Goal: Submit feedback/report problem

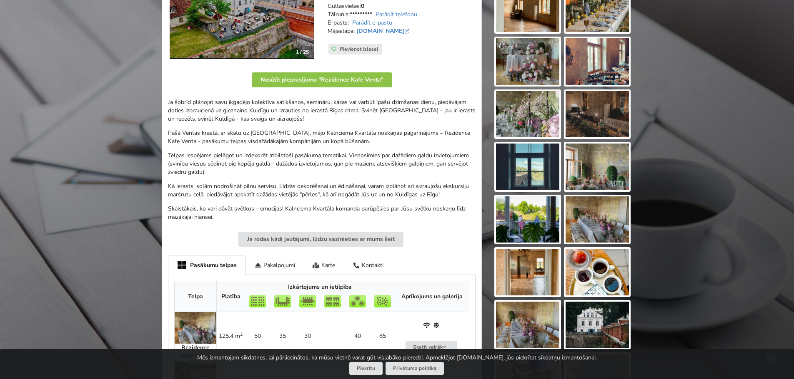
scroll to position [167, 0]
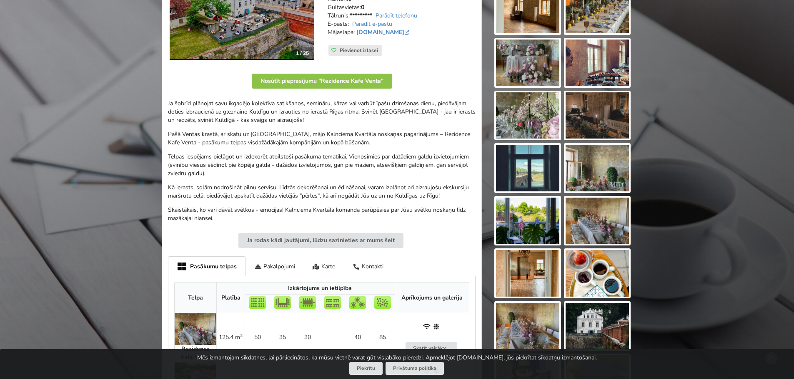
drag, startPoint x: 177, startPoint y: 235, endPoint x: 462, endPoint y: 60, distance: 334.2
click at [462, 60] on div "Adrese: [STREET_ADDRESS] Rīgas centram: 145.0km Līdz RIX: 139.0km Pasākumu telp…" at bounding box center [402, 12] width 160 height 112
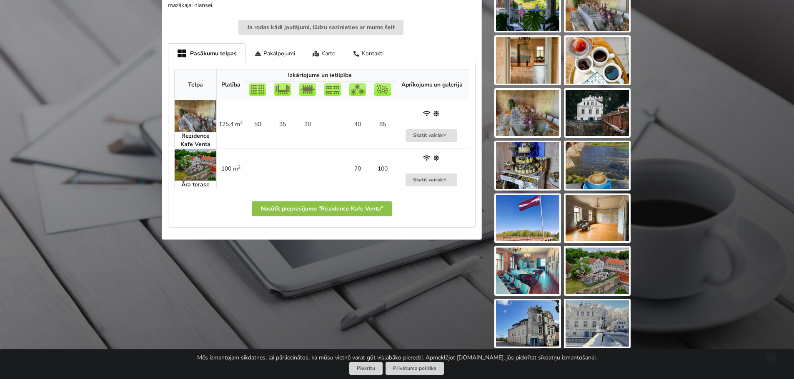
scroll to position [458, 0]
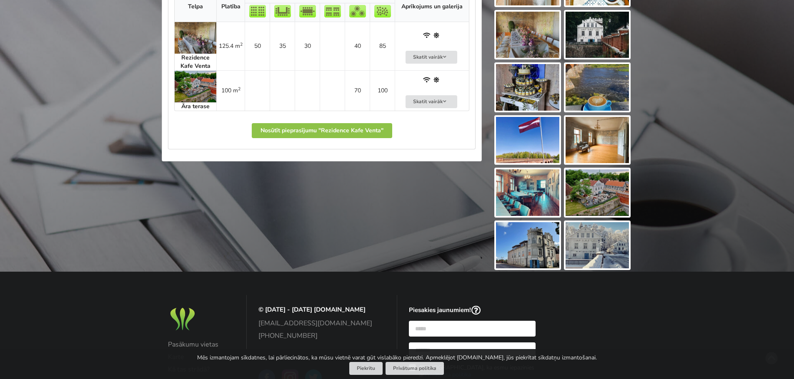
click at [530, 205] on img at bounding box center [527, 193] width 63 height 47
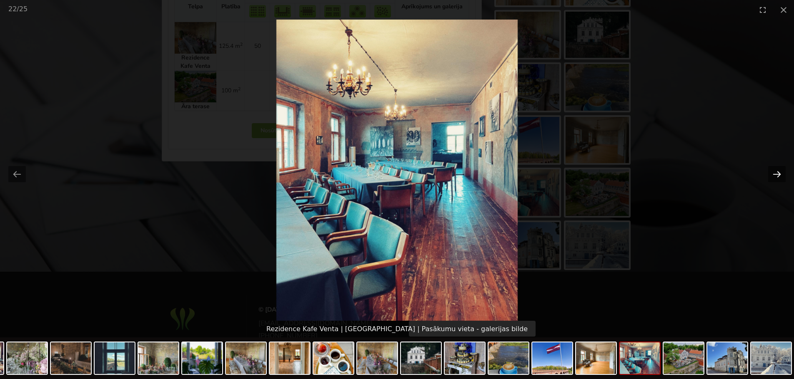
click at [780, 176] on button "Next slide" at bounding box center [776, 174] width 17 height 16
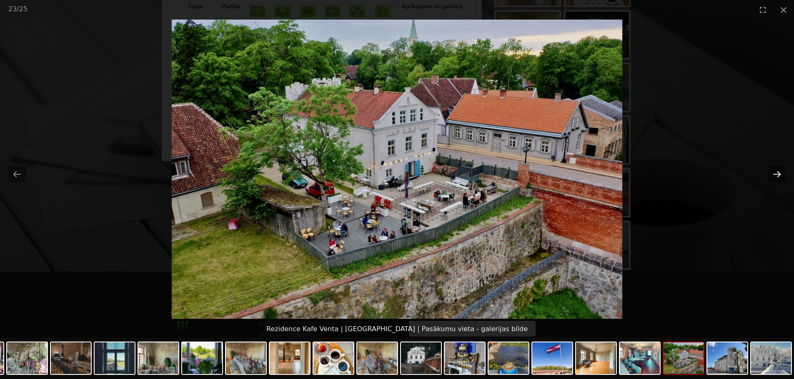
click at [779, 176] on button "Next slide" at bounding box center [776, 174] width 17 height 16
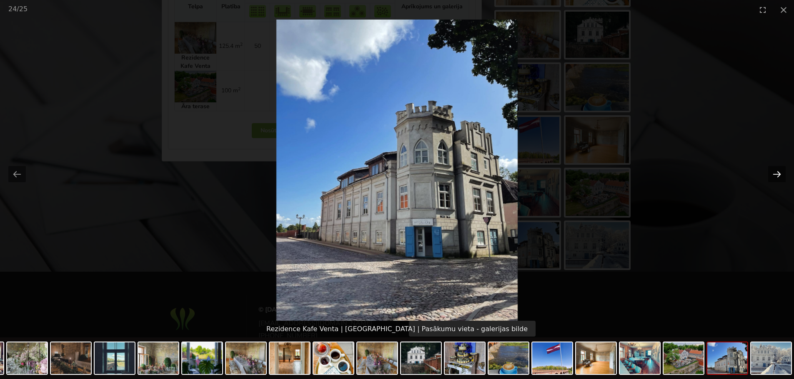
click at [779, 176] on button "Next slide" at bounding box center [776, 174] width 17 height 16
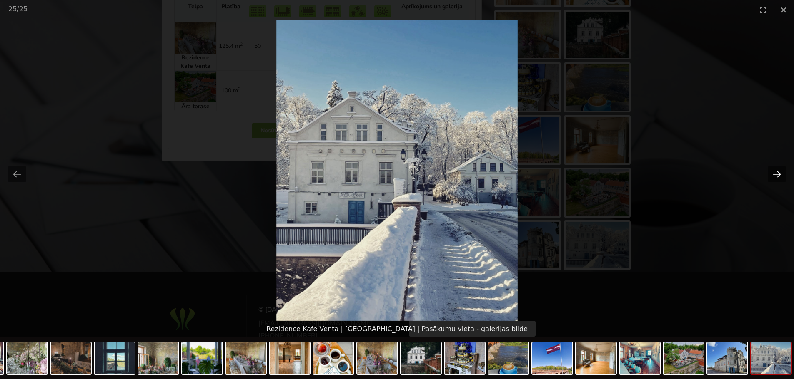
click at [779, 176] on button "Next slide" at bounding box center [776, 174] width 17 height 16
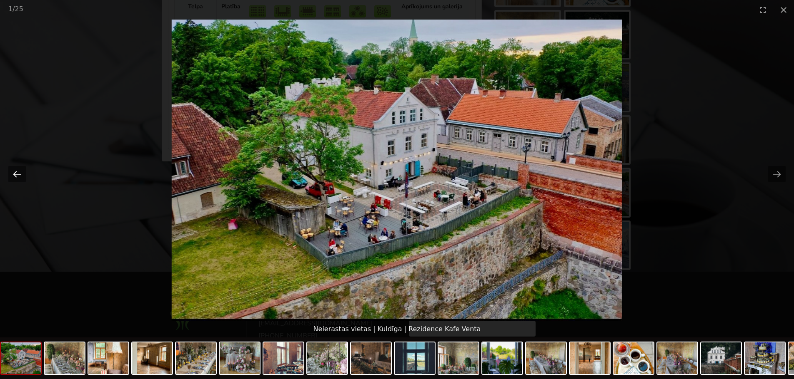
click at [20, 170] on button "Previous slide" at bounding box center [16, 174] width 17 height 16
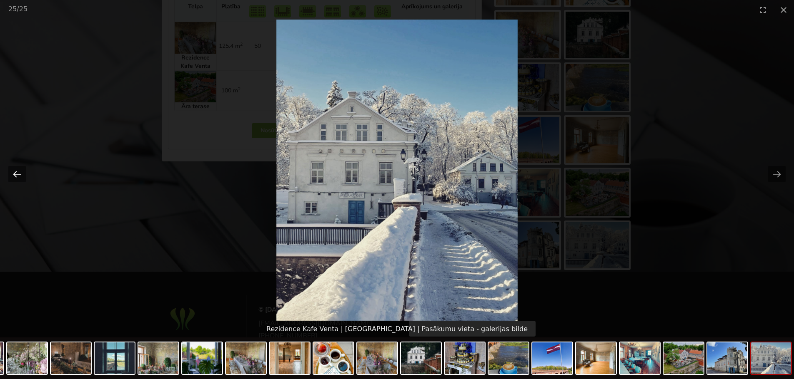
click at [15, 175] on button "Previous slide" at bounding box center [16, 174] width 17 height 16
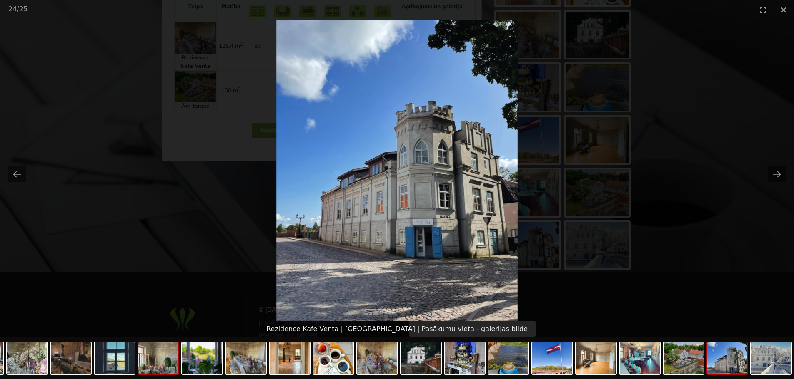
scroll to position [0, 0]
click at [162, 367] on img at bounding box center [158, 359] width 40 height 32
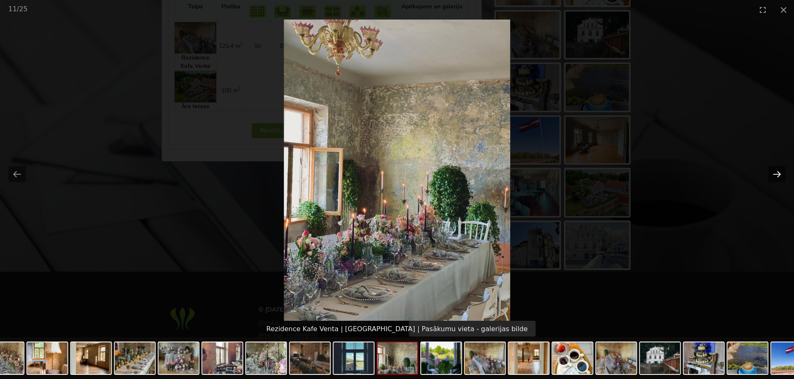
click at [776, 176] on button "Next slide" at bounding box center [776, 174] width 17 height 16
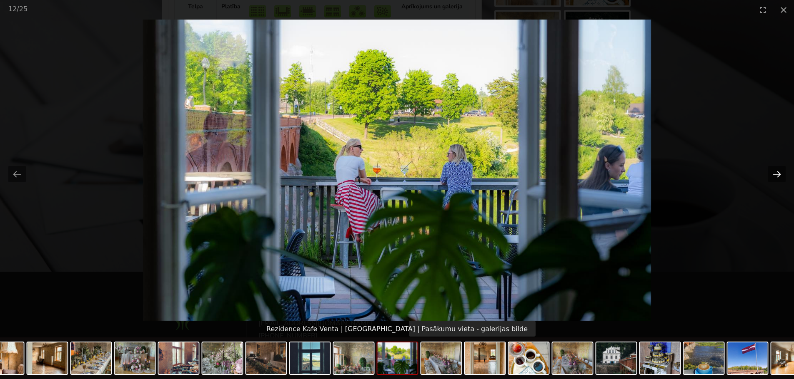
click at [776, 176] on button "Next slide" at bounding box center [776, 174] width 17 height 16
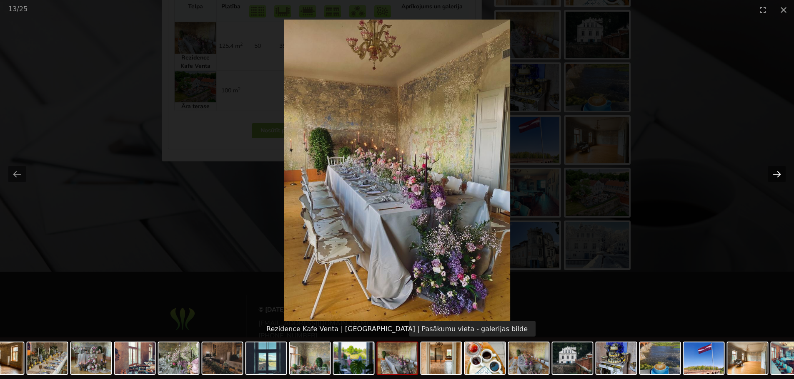
click at [776, 176] on button "Next slide" at bounding box center [776, 174] width 17 height 16
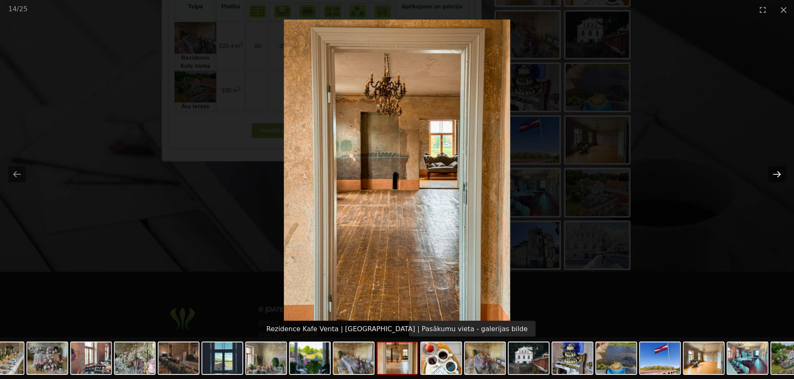
click at [776, 176] on button "Next slide" at bounding box center [776, 174] width 17 height 16
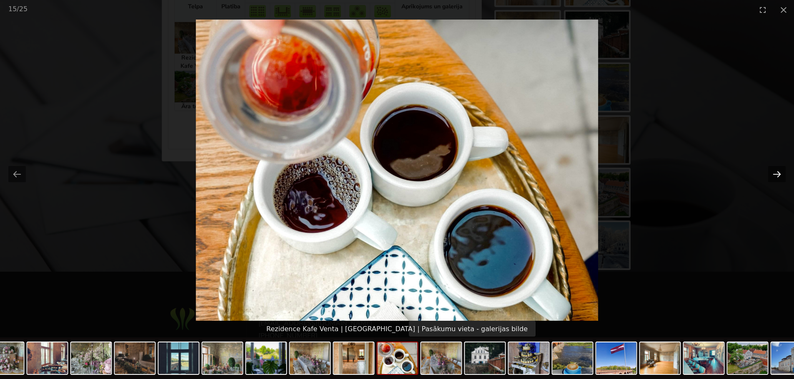
click at [776, 176] on button "Next slide" at bounding box center [776, 174] width 17 height 16
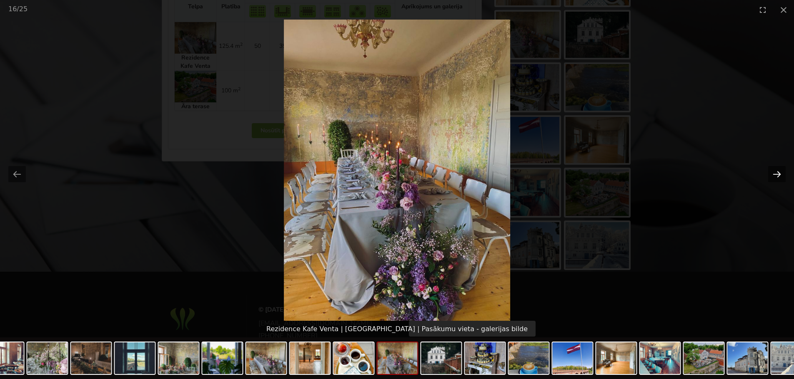
click at [776, 176] on button "Next slide" at bounding box center [776, 174] width 17 height 16
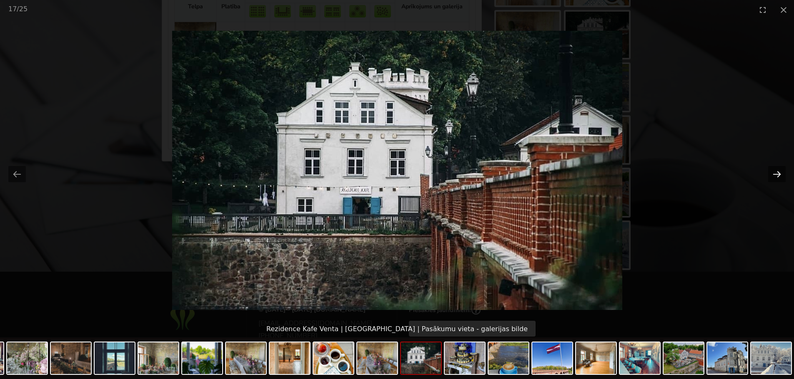
click at [776, 177] on button "Next slide" at bounding box center [776, 174] width 17 height 16
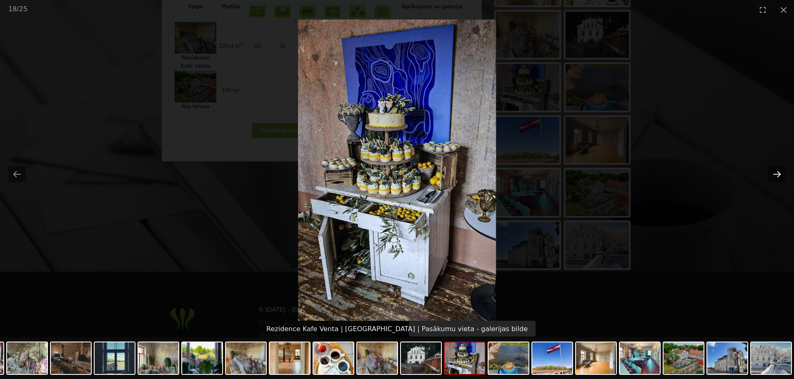
click at [776, 177] on button "Next slide" at bounding box center [776, 174] width 17 height 16
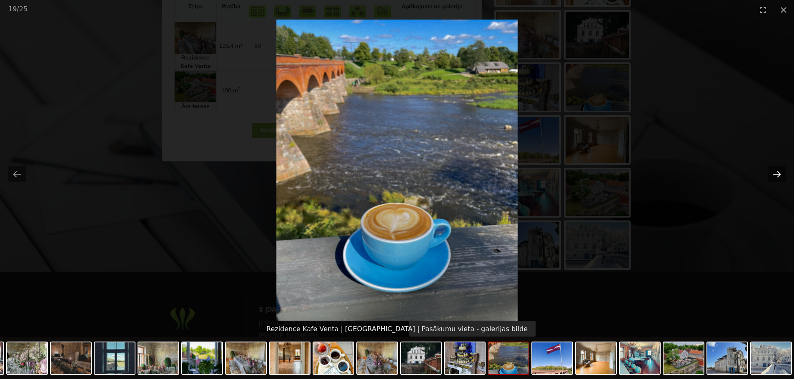
click at [776, 179] on button "Next slide" at bounding box center [776, 174] width 17 height 16
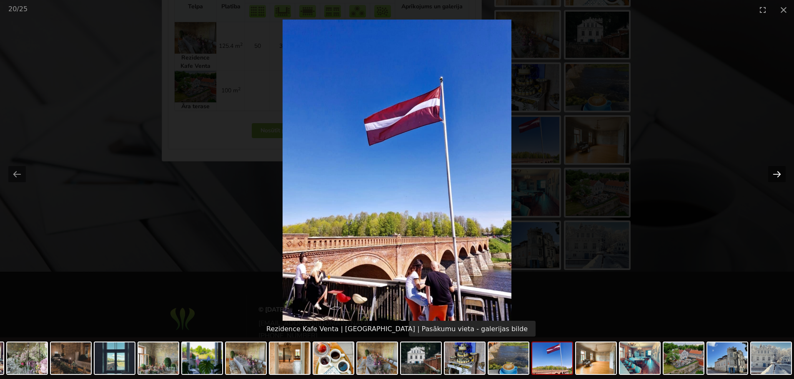
click at [776, 179] on button "Next slide" at bounding box center [776, 174] width 17 height 16
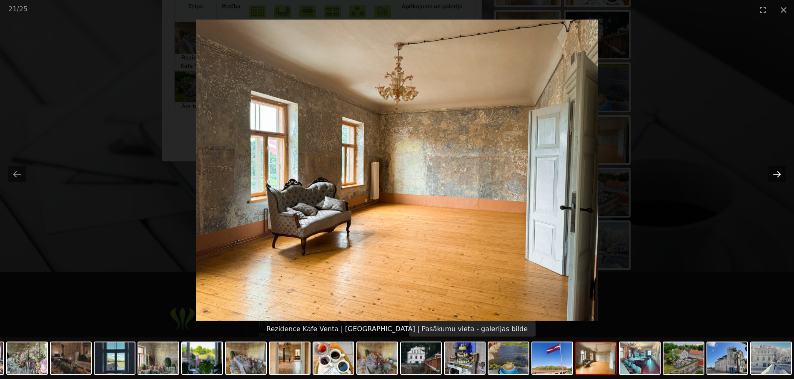
click at [776, 176] on button "Next slide" at bounding box center [776, 174] width 17 height 16
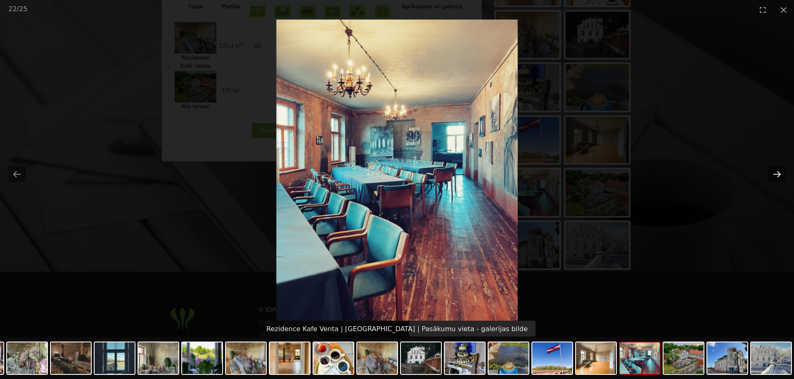
click at [776, 176] on button "Next slide" at bounding box center [776, 174] width 17 height 16
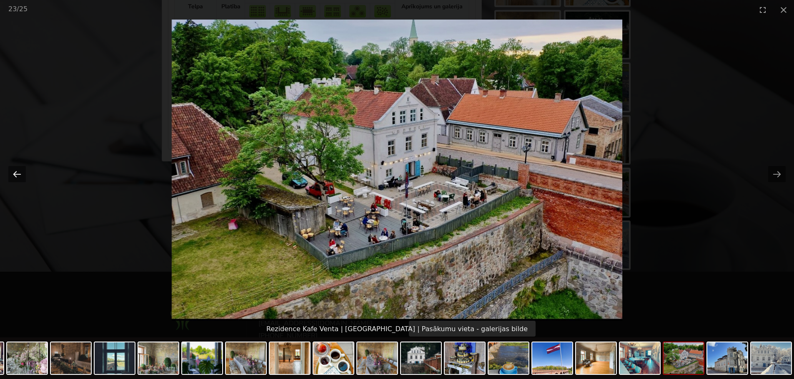
click at [20, 172] on button "Previous slide" at bounding box center [16, 174] width 17 height 16
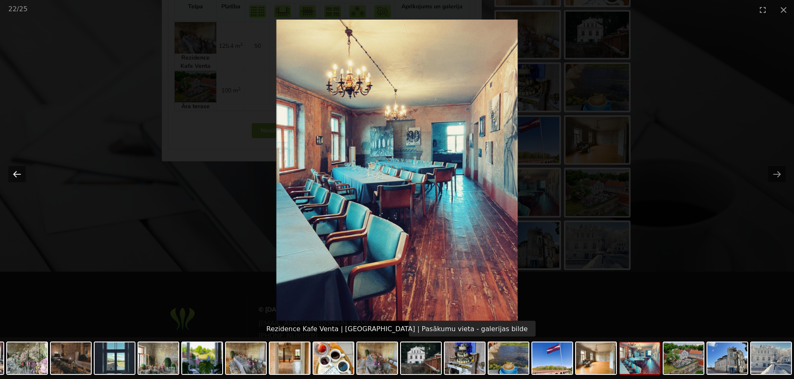
click at [20, 172] on button "Previous slide" at bounding box center [16, 174] width 17 height 16
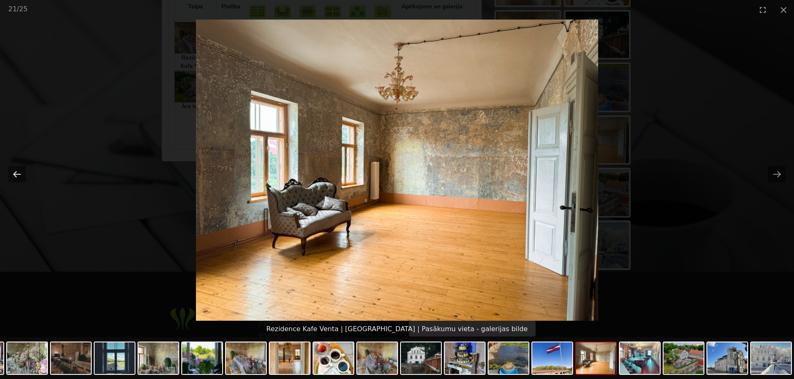
click at [20, 173] on button "Previous slide" at bounding box center [16, 174] width 17 height 16
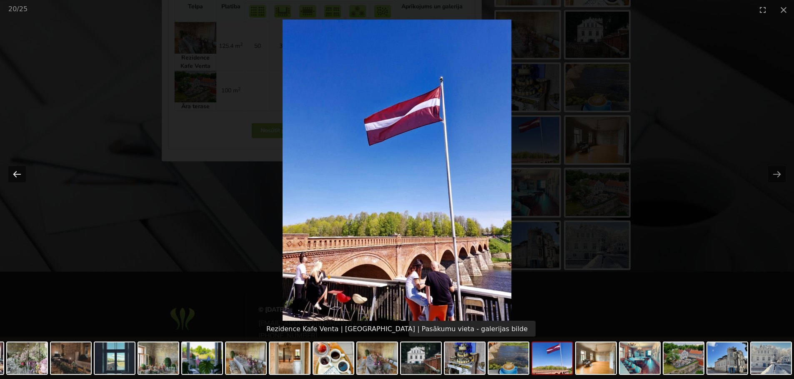
click at [20, 173] on button "Previous slide" at bounding box center [16, 174] width 17 height 16
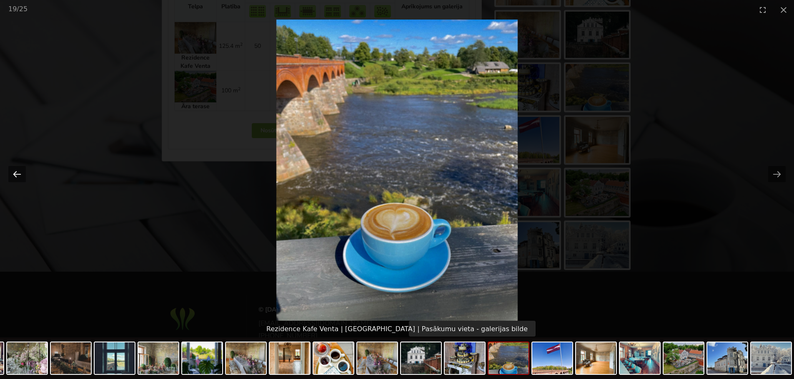
click at [20, 173] on button "Previous slide" at bounding box center [16, 174] width 17 height 16
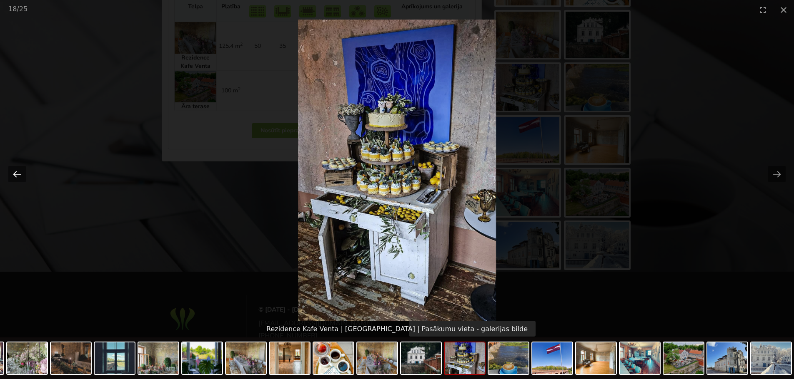
click at [20, 173] on button "Previous slide" at bounding box center [16, 174] width 17 height 16
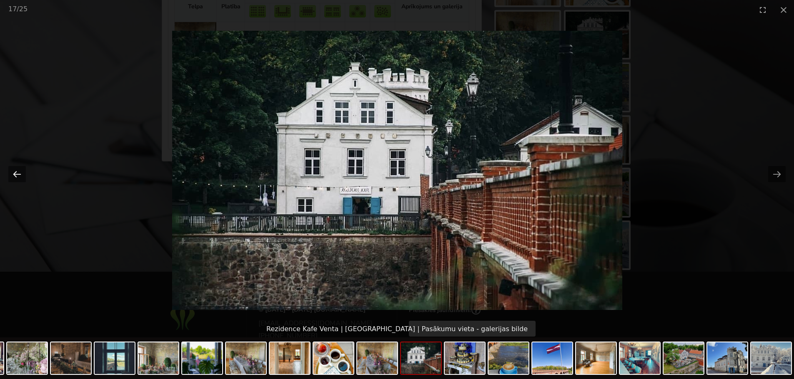
click at [20, 173] on button "Previous slide" at bounding box center [16, 174] width 17 height 16
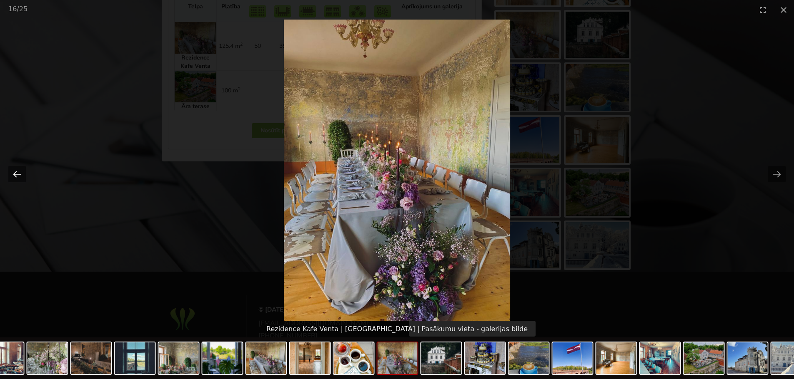
click at [20, 173] on button "Previous slide" at bounding box center [16, 174] width 17 height 16
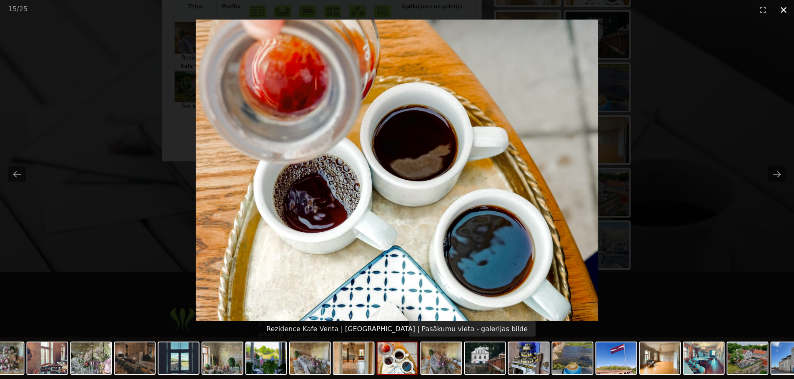
click at [783, 12] on button "Close gallery" at bounding box center [783, 10] width 21 height 20
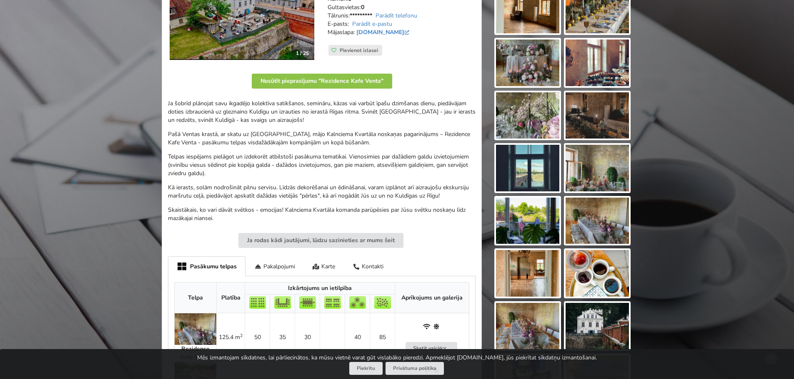
scroll to position [250, 0]
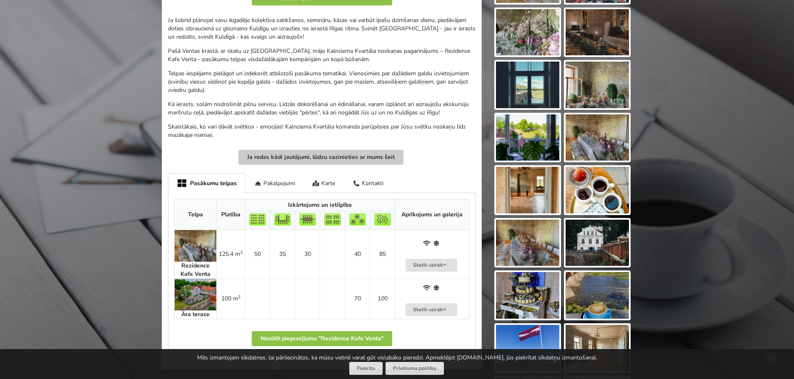
click at [333, 161] on button "Ja rodas kādi jautājumi, lūdzu sazinieties ar mums šeit" at bounding box center [320, 157] width 165 height 15
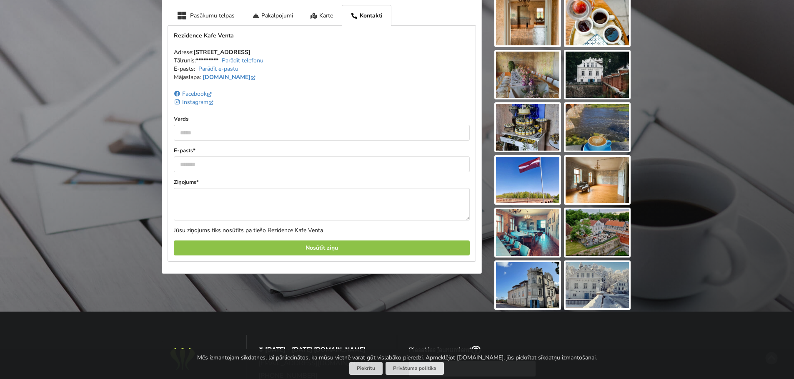
scroll to position [423, 0]
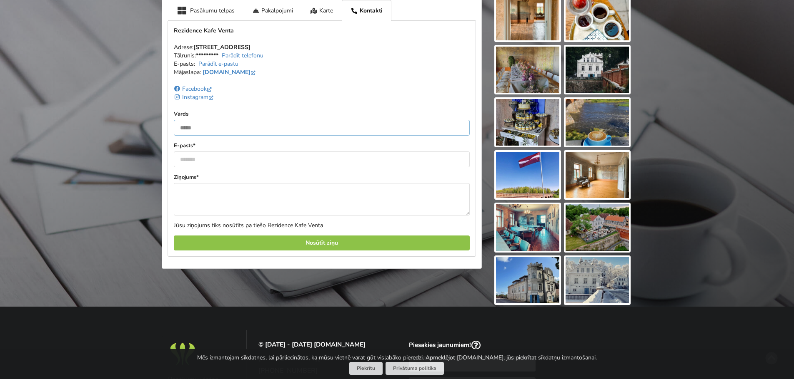
click at [226, 130] on input "text" at bounding box center [322, 128] width 296 height 16
type input "******"
click at [220, 153] on input "email" at bounding box center [322, 160] width 296 height 16
type input "**********"
click at [213, 195] on textarea at bounding box center [322, 199] width 296 height 32
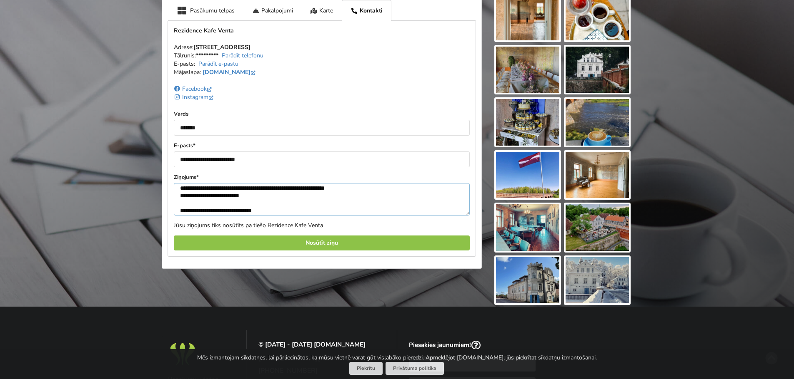
scroll to position [15, 0]
drag, startPoint x: 221, startPoint y: 210, endPoint x: 246, endPoint y: 209, distance: 25.5
click at [246, 209] on textarea "**********" at bounding box center [322, 199] width 296 height 32
click at [245, 207] on textarea "**********" at bounding box center [322, 199] width 296 height 32
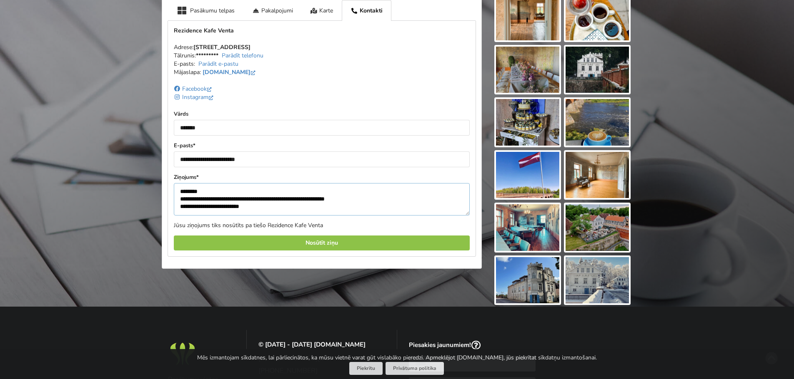
click at [265, 209] on textarea "**********" at bounding box center [322, 199] width 296 height 32
type textarea "**********"
click at [307, 242] on div "Nosūtīt ziņu" at bounding box center [322, 243] width 296 height 15
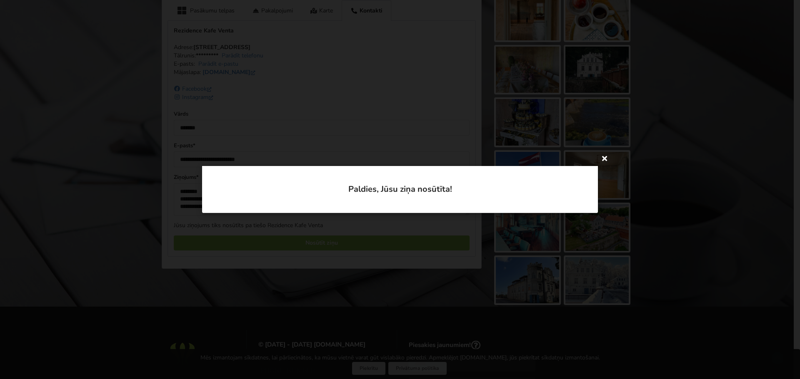
click at [607, 158] on icon at bounding box center [604, 158] width 13 height 13
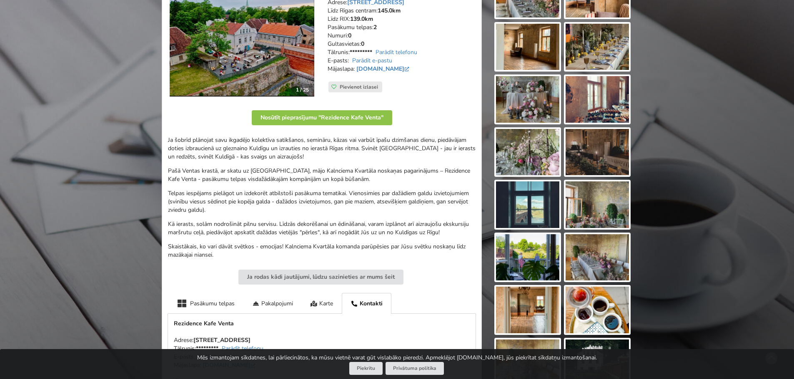
scroll to position [7, 0]
